Goal: Check status: Check status

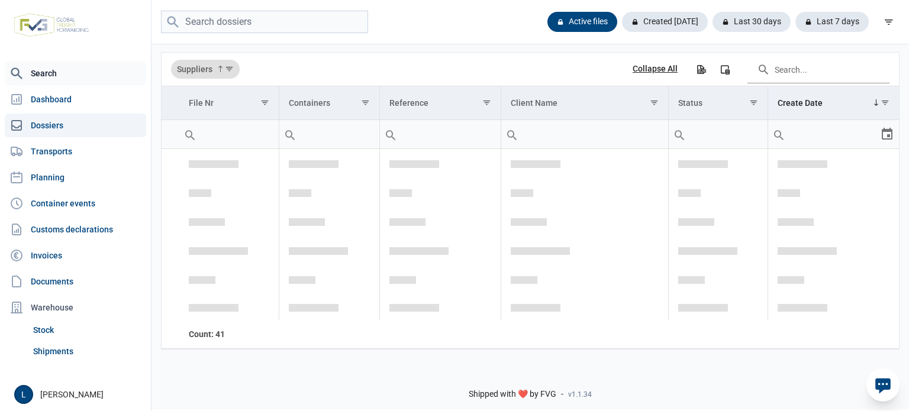
scroll to position [1762, 0]
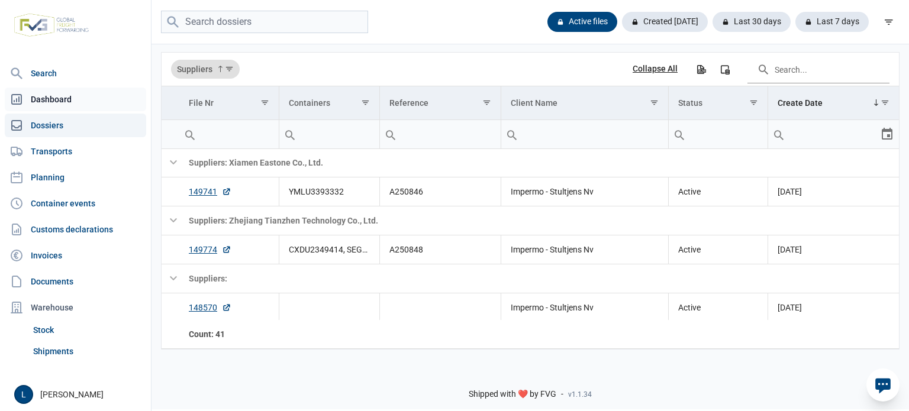
click at [104, 96] on link "Dashboard" at bounding box center [75, 100] width 141 height 24
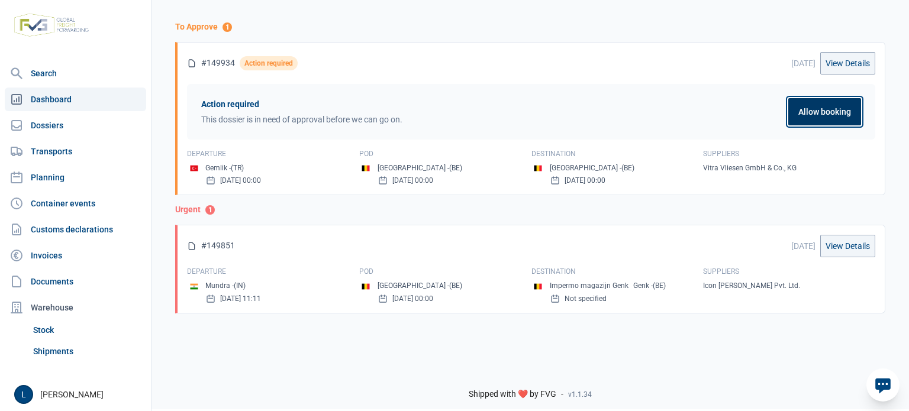
click at [826, 120] on button "Allow booking" at bounding box center [825, 111] width 73 height 27
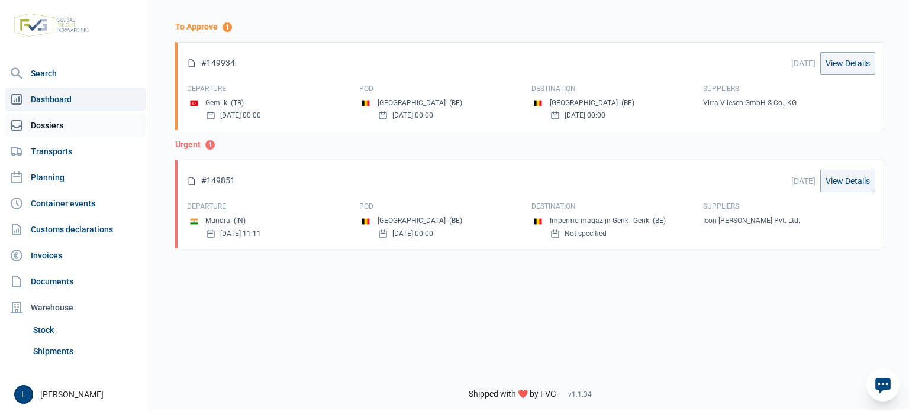
click at [92, 120] on link "Dossiers" at bounding box center [75, 126] width 141 height 24
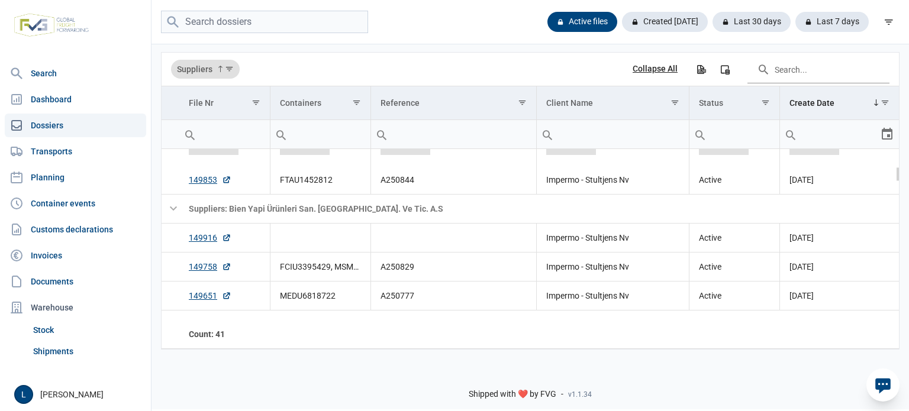
scroll to position [197, 0]
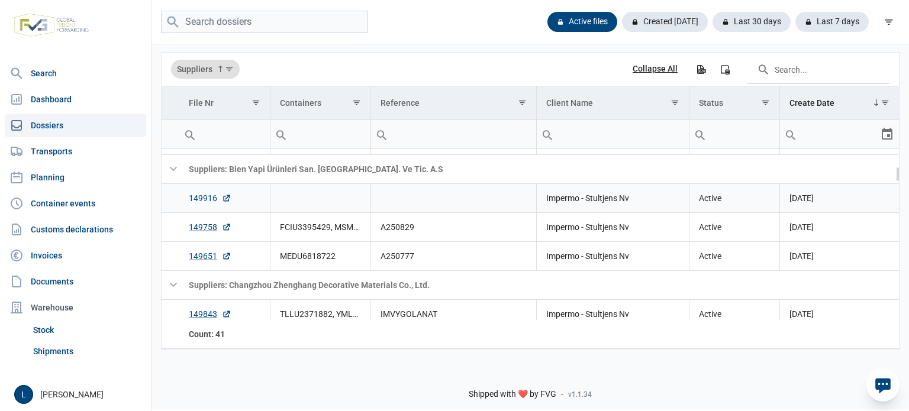
click at [209, 201] on link "149916" at bounding box center [210, 198] width 43 height 12
click at [255, 410] on div "Shipped with ❤️ by FVG - v1.1.34" at bounding box center [531, 384] width 758 height 50
